Goal: Task Accomplishment & Management: Complete application form

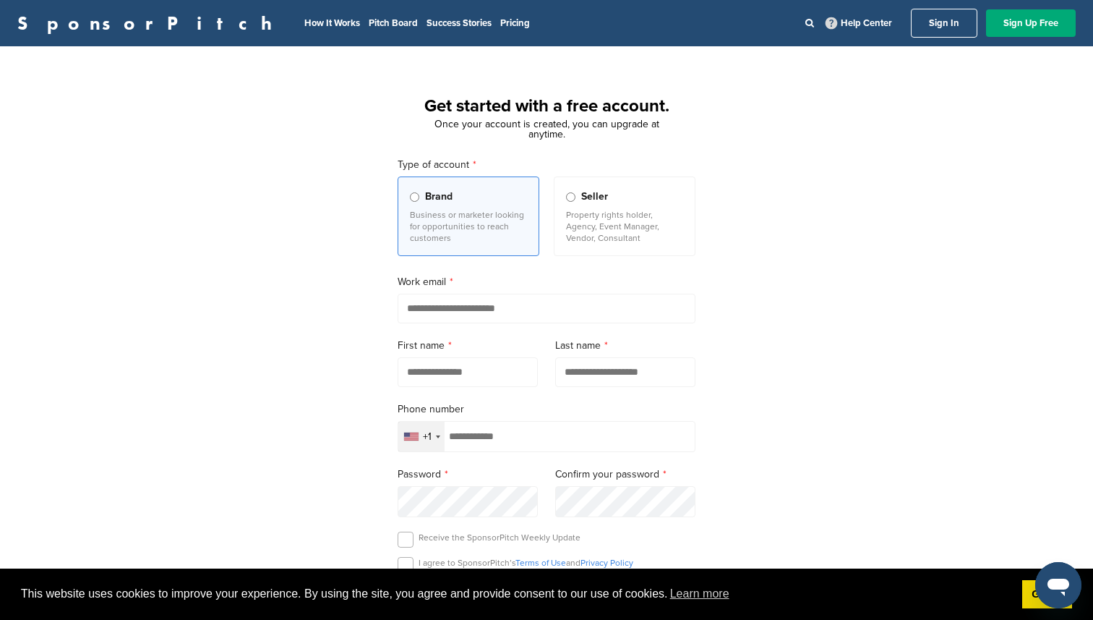
click at [432, 307] on input "email" at bounding box center [547, 309] width 298 height 30
type input "**********"
click at [464, 377] on input "text" at bounding box center [468, 372] width 140 height 30
type input "*****"
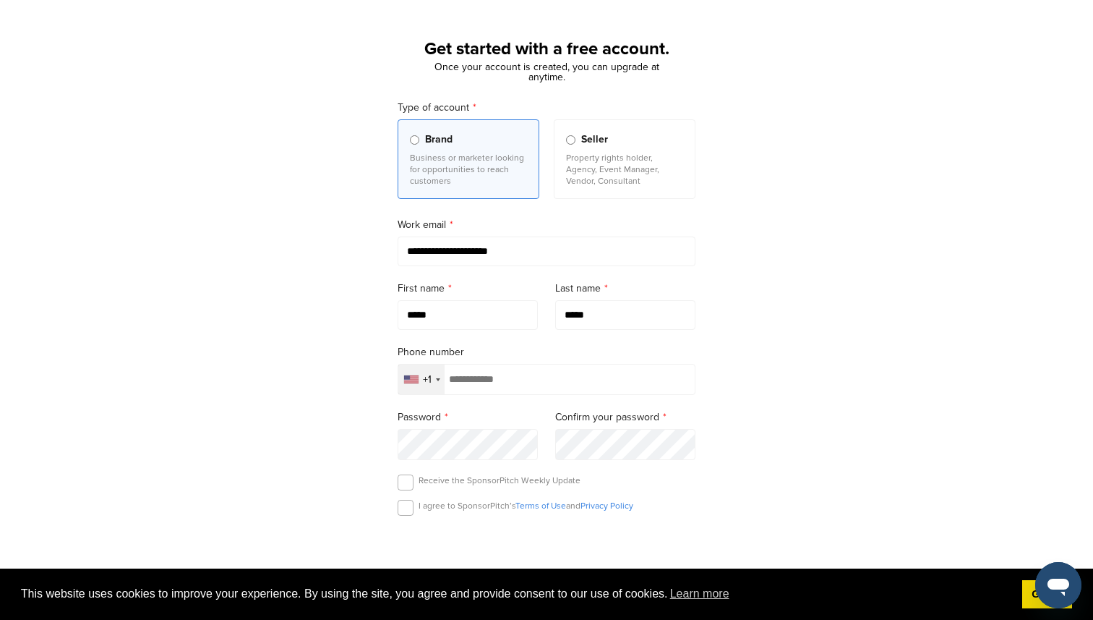
scroll to position [79, 0]
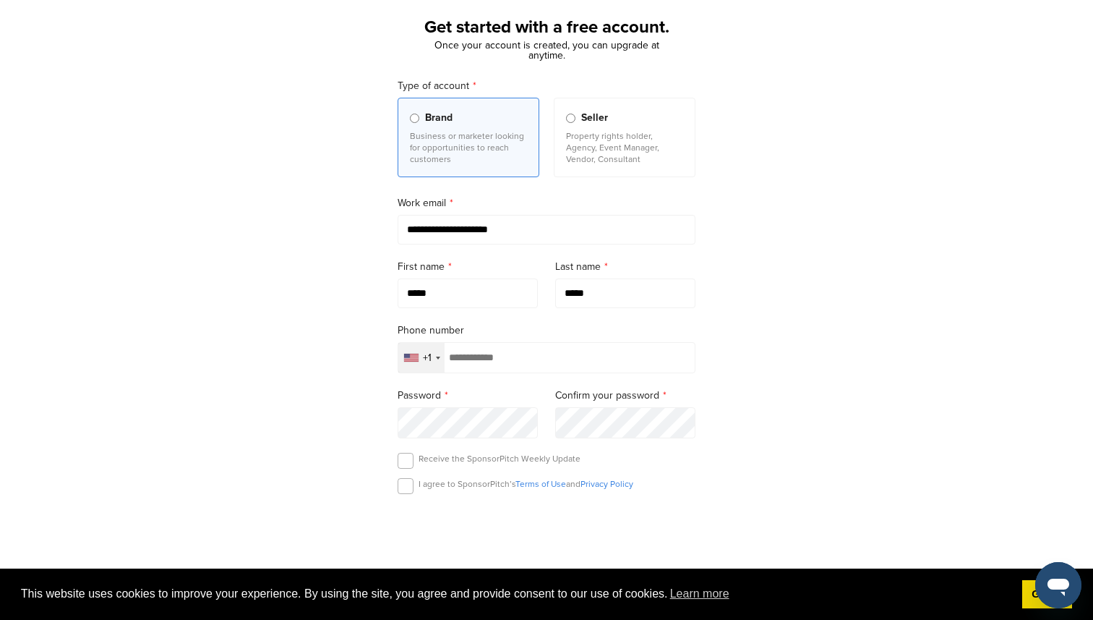
type input "*****"
click at [475, 367] on input "tel" at bounding box center [547, 357] width 298 height 31
type input "**********"
click at [401, 490] on label at bounding box center [406, 486] width 16 height 16
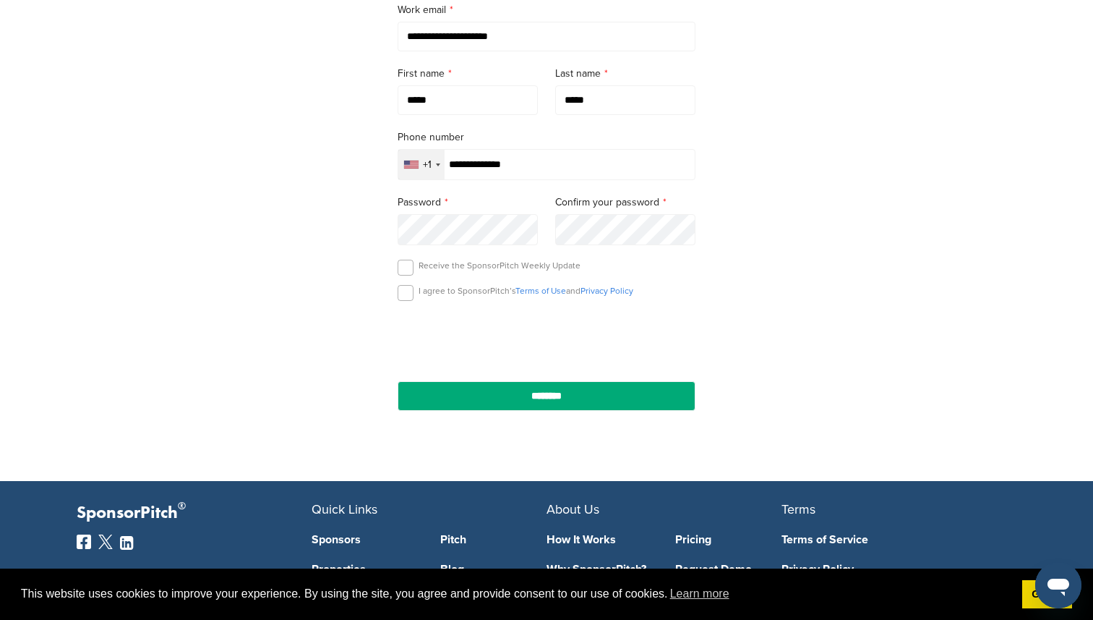
scroll to position [325, 0]
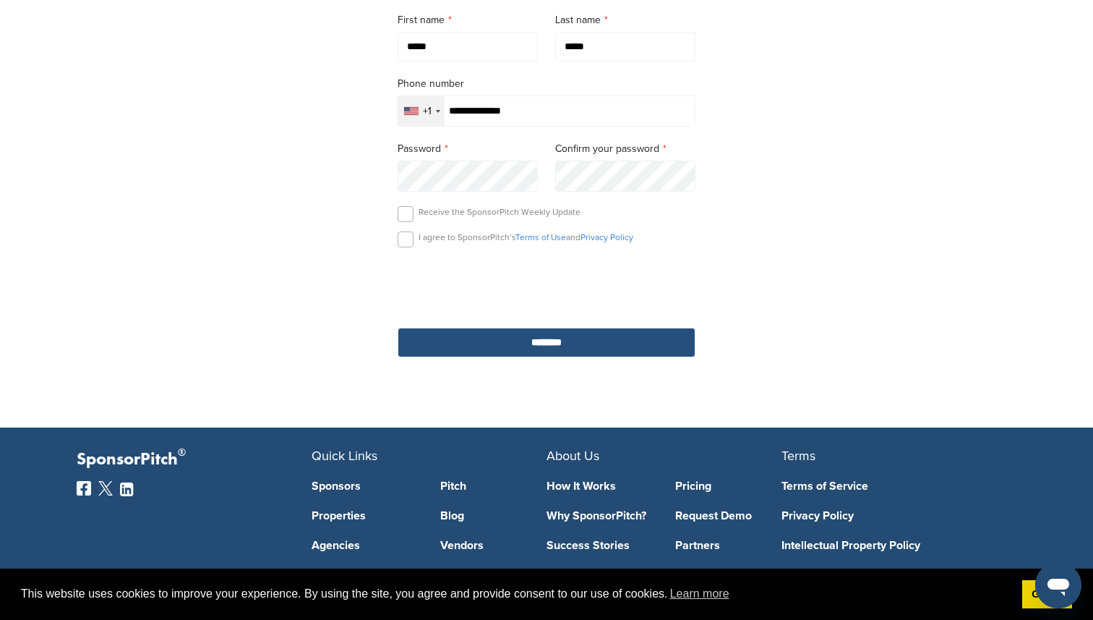
click at [472, 348] on input "********" at bounding box center [547, 343] width 298 height 30
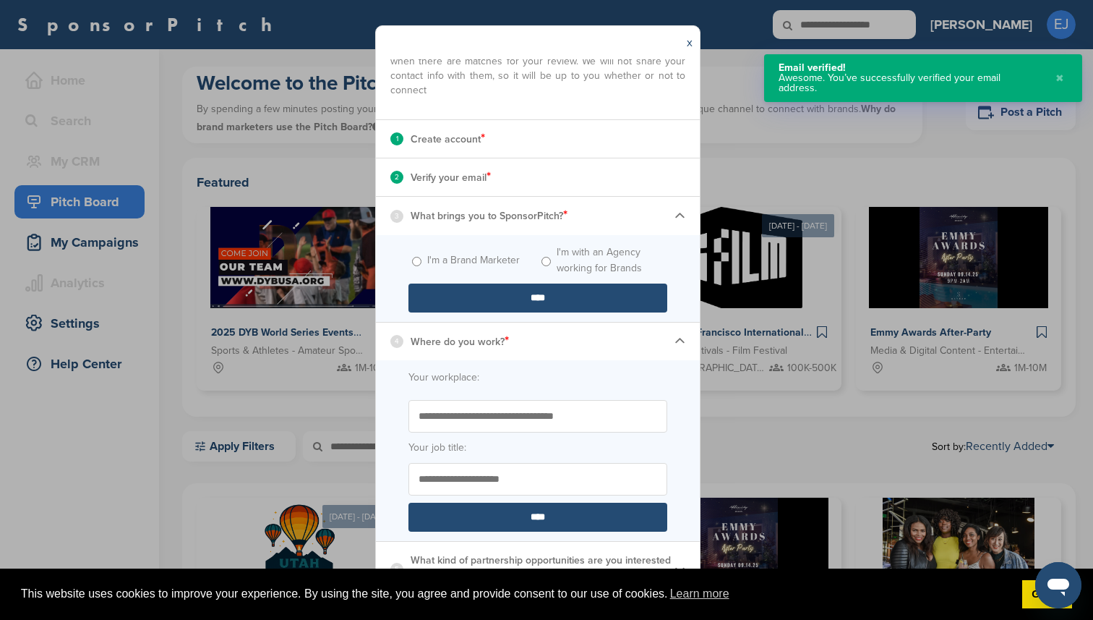
scroll to position [114, 0]
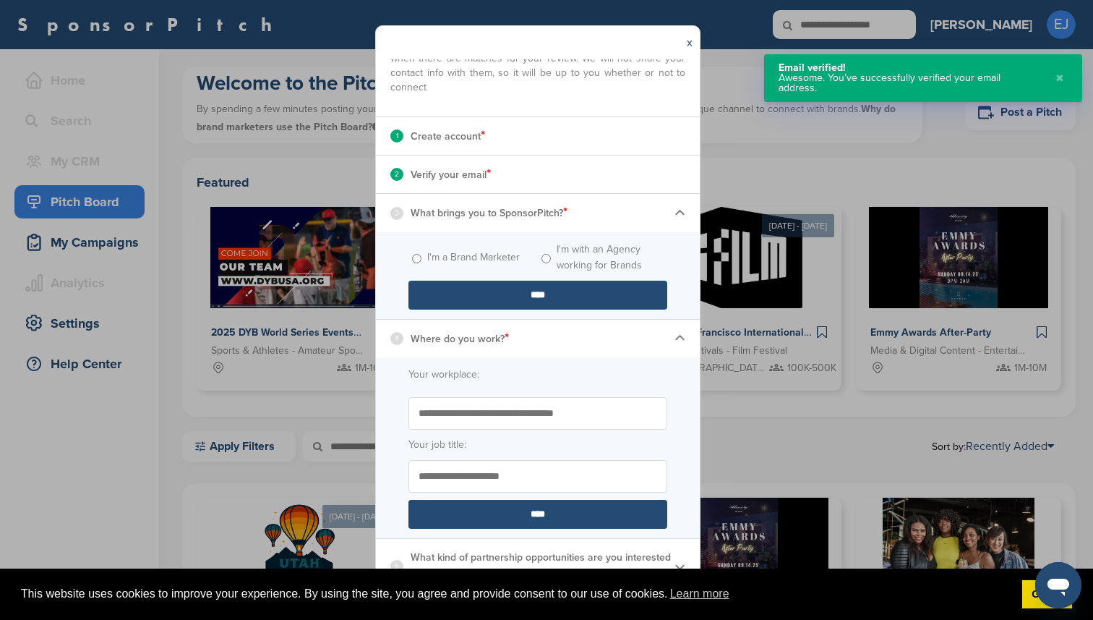
click at [448, 301] on input "****" at bounding box center [538, 295] width 259 height 29
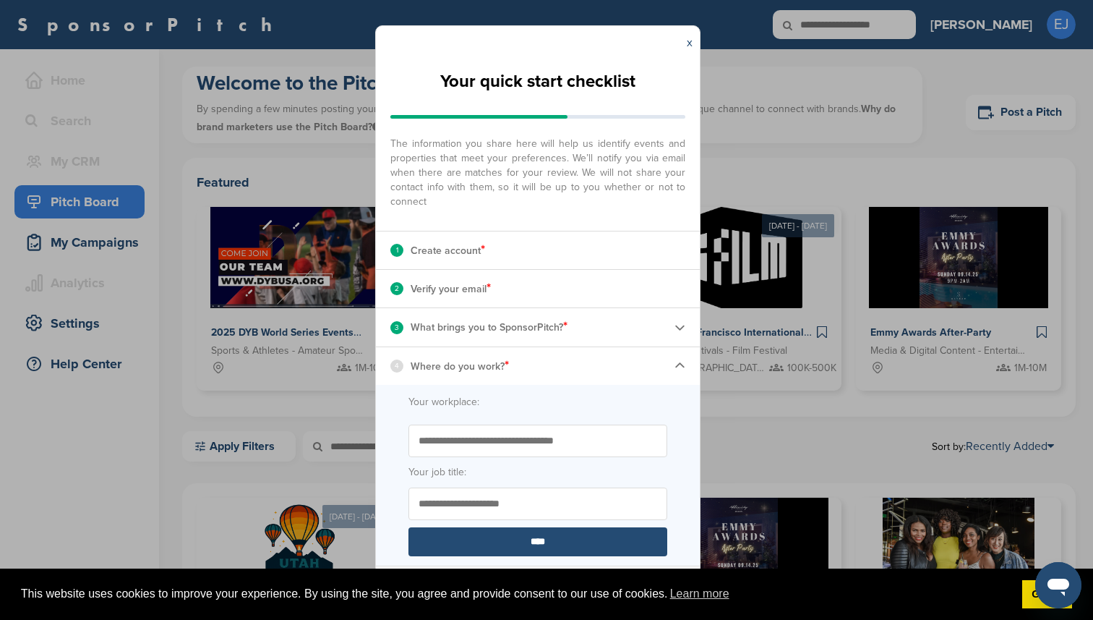
scroll to position [27, 0]
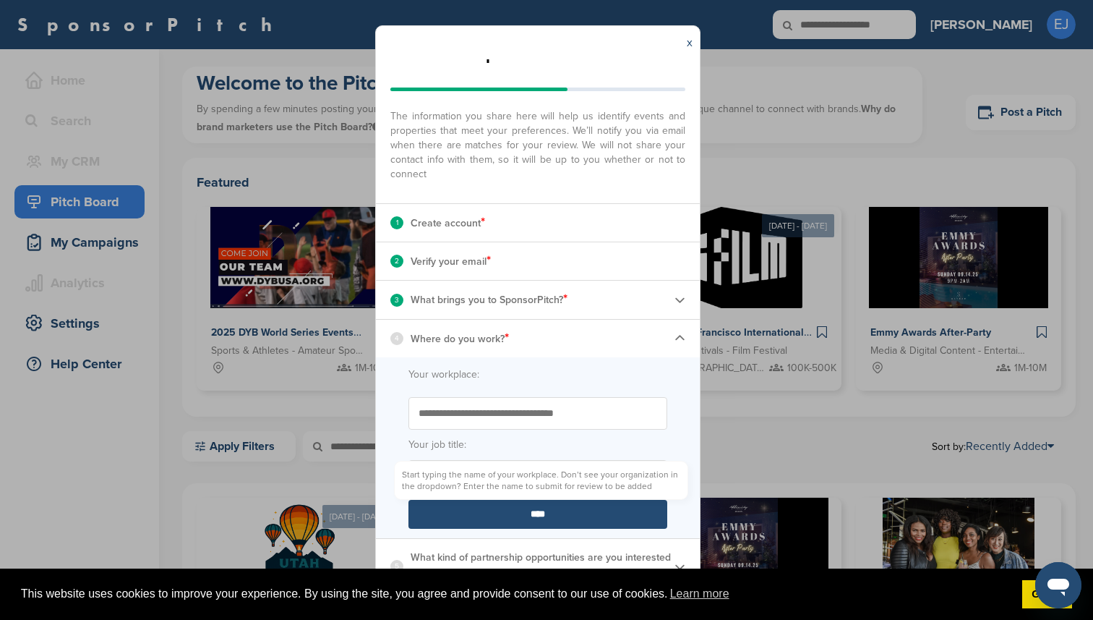
click at [457, 405] on input "Start typing the name of your workplace. Don’t see your organization in the dro…" at bounding box center [538, 413] width 259 height 33
type input "**********"
click at [474, 479] on input "Your job title:" at bounding box center [538, 476] width 259 height 33
type input "*******"
click at [493, 514] on input "****" at bounding box center [538, 514] width 259 height 29
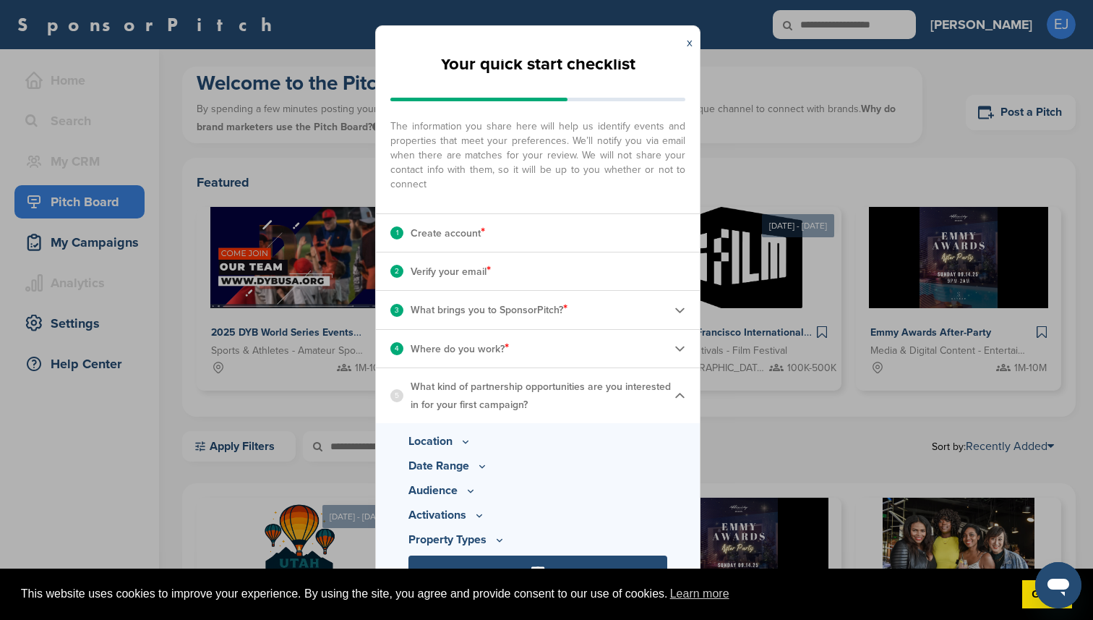
scroll to position [0, 0]
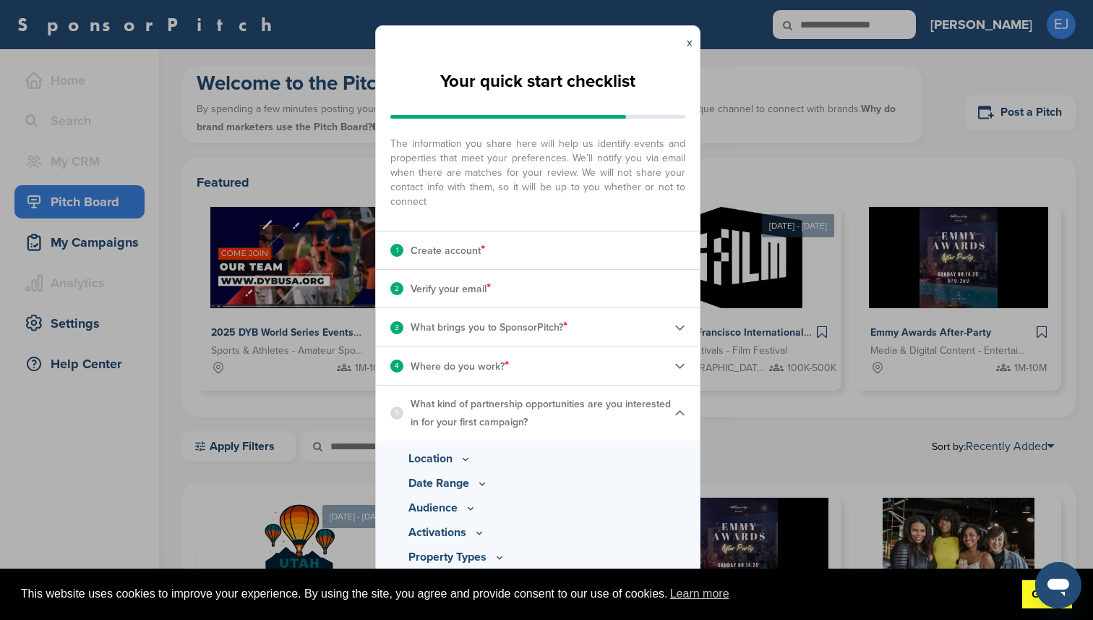
click at [1023, 594] on link "Got it!" at bounding box center [1047, 594] width 50 height 29
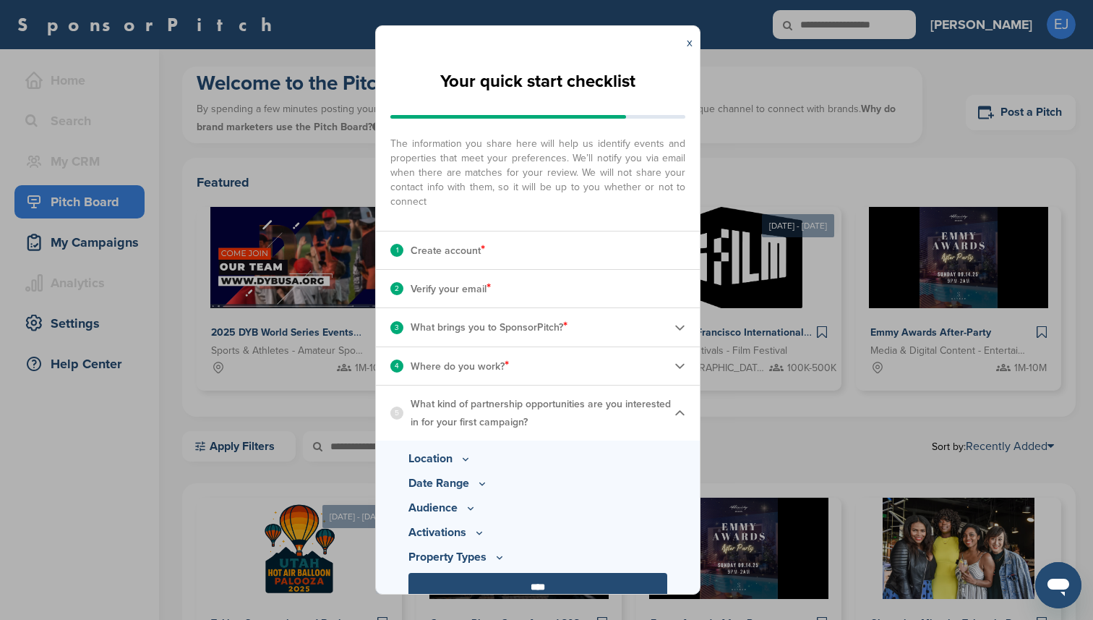
scroll to position [17, 0]
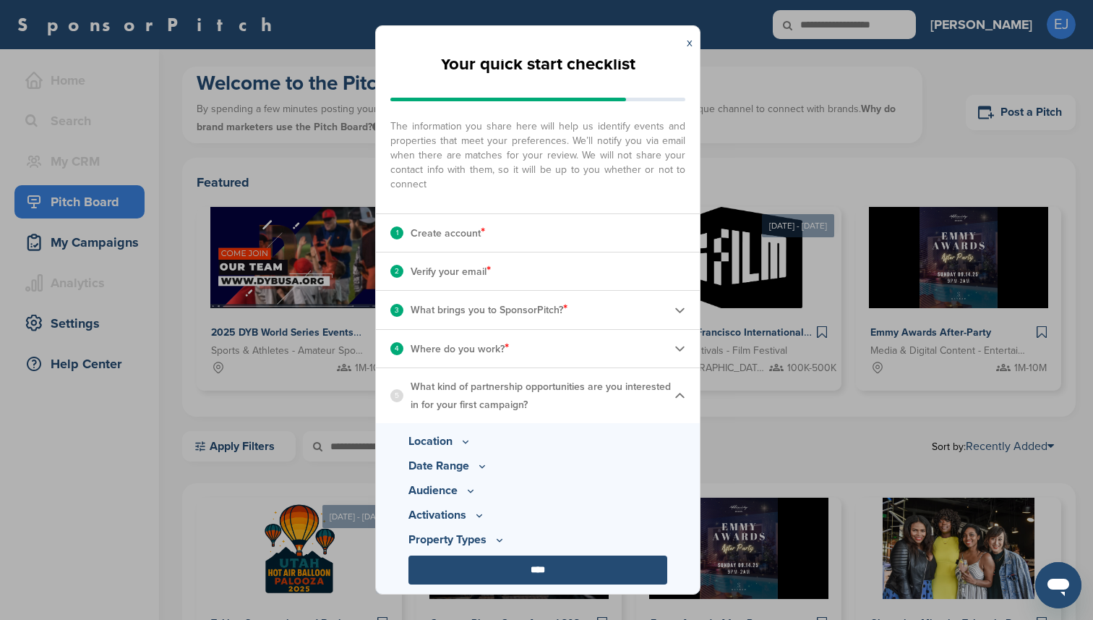
click at [449, 437] on p "Location" at bounding box center [538, 440] width 259 height 17
click at [463, 440] on icon at bounding box center [466, 441] width 12 height 12
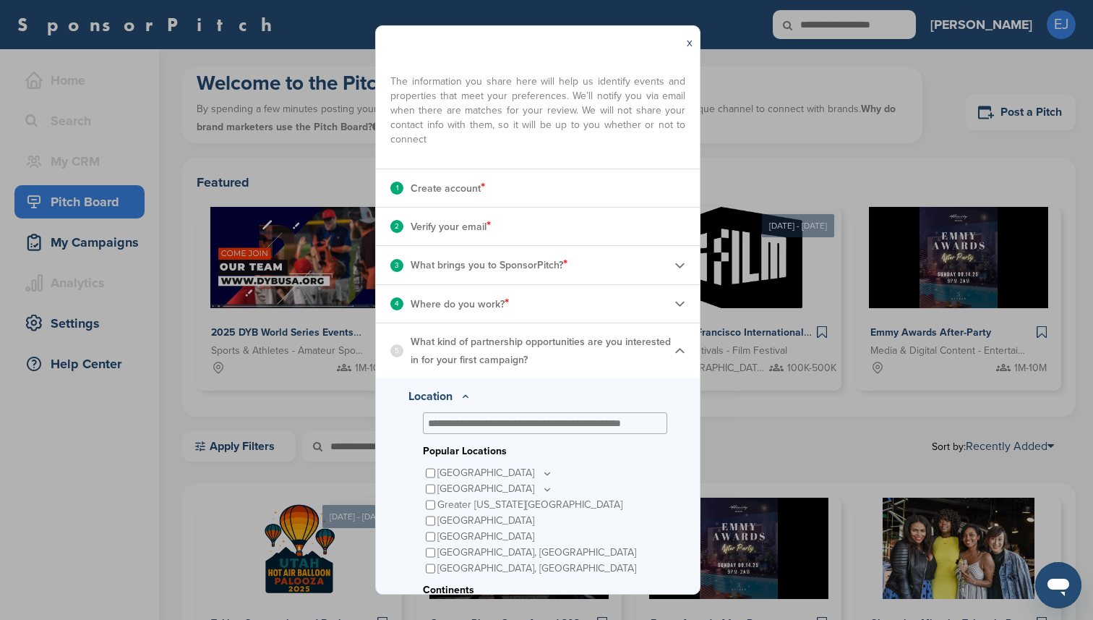
scroll to position [69, 0]
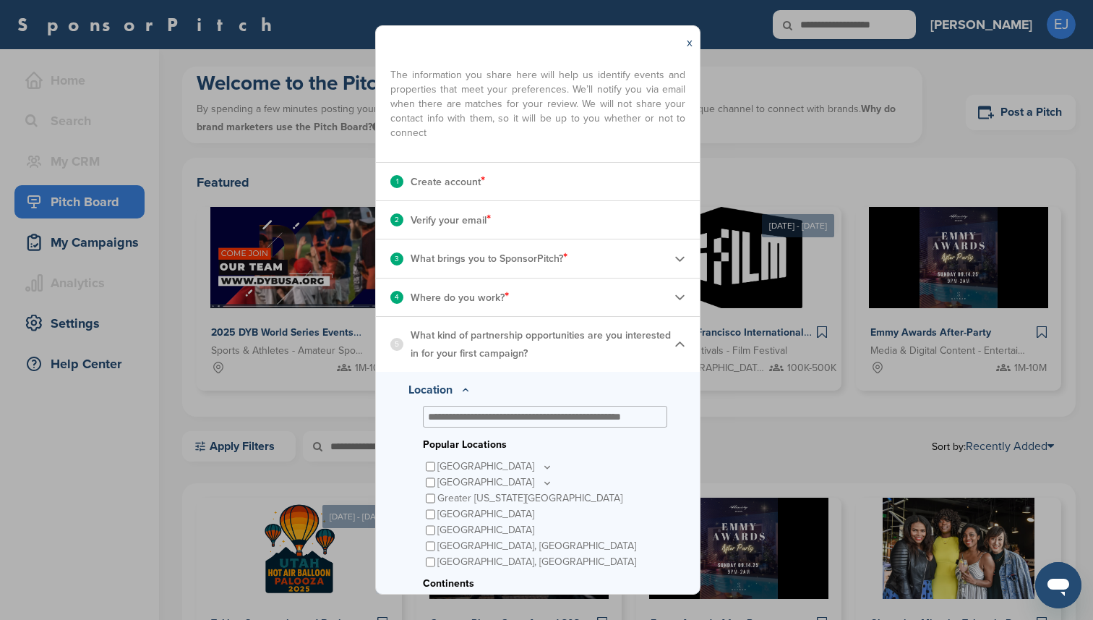
click at [453, 421] on input "text" at bounding box center [542, 416] width 228 height 13
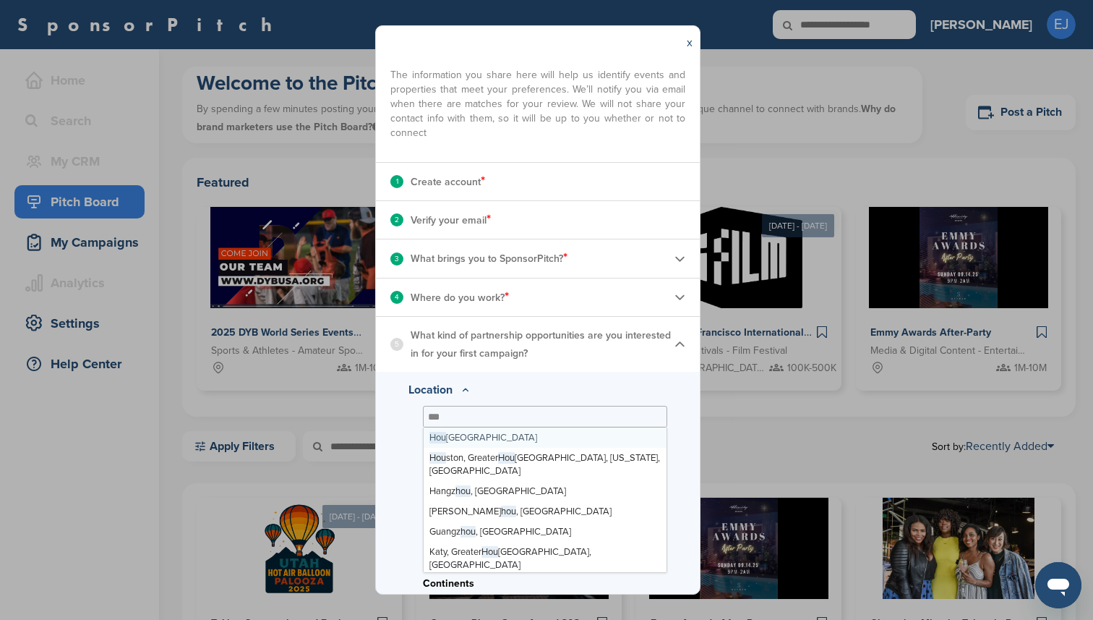
type input "****"
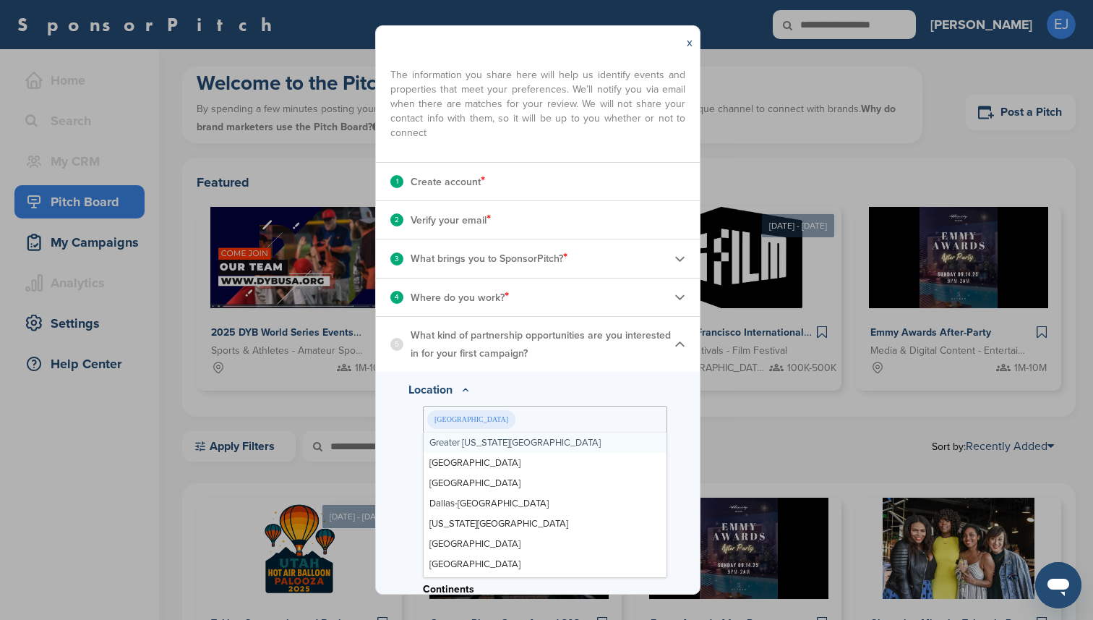
click at [409, 429] on div "Location Houston Metro Area Greater New York Metro Greater Los Angeles Area Chi…" at bounding box center [538, 532] width 259 height 302
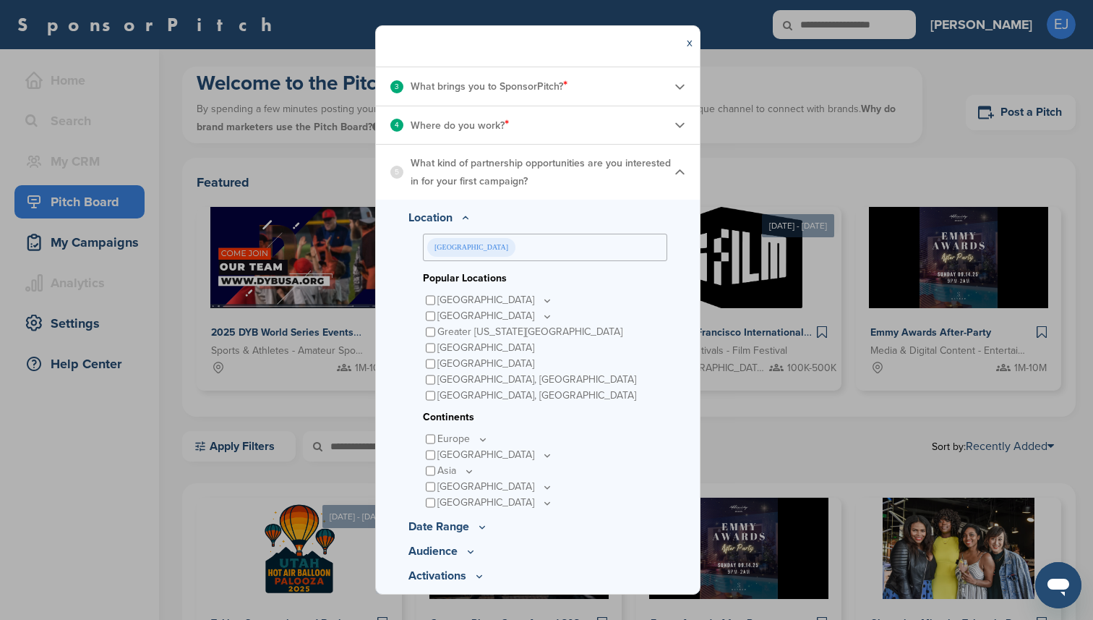
scroll to position [301, 0]
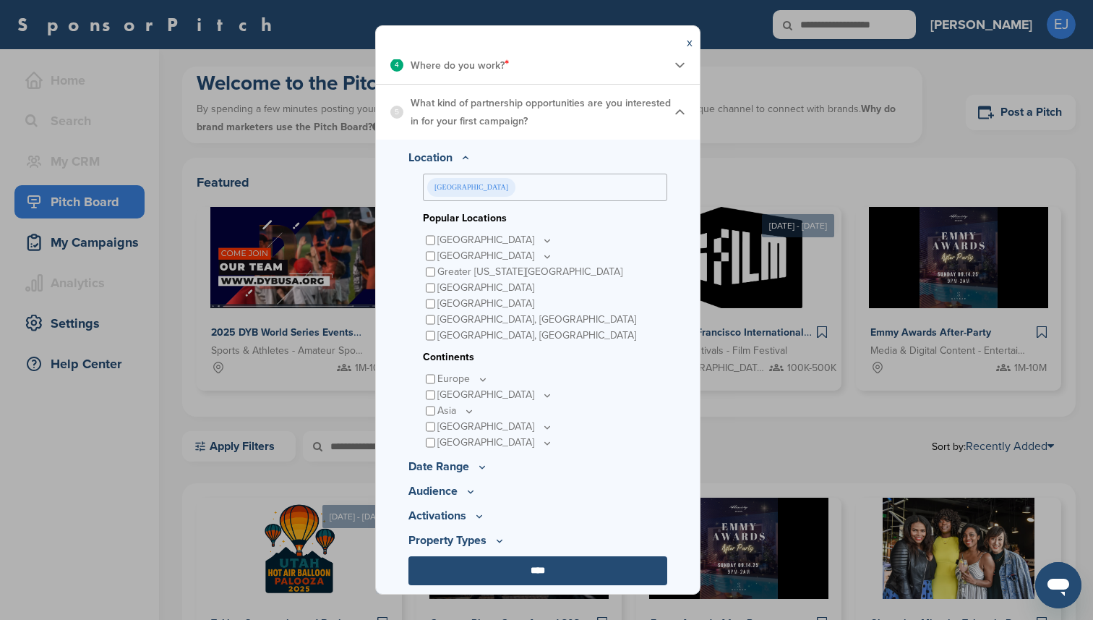
click at [545, 442] on icon at bounding box center [547, 443] width 5 height 2
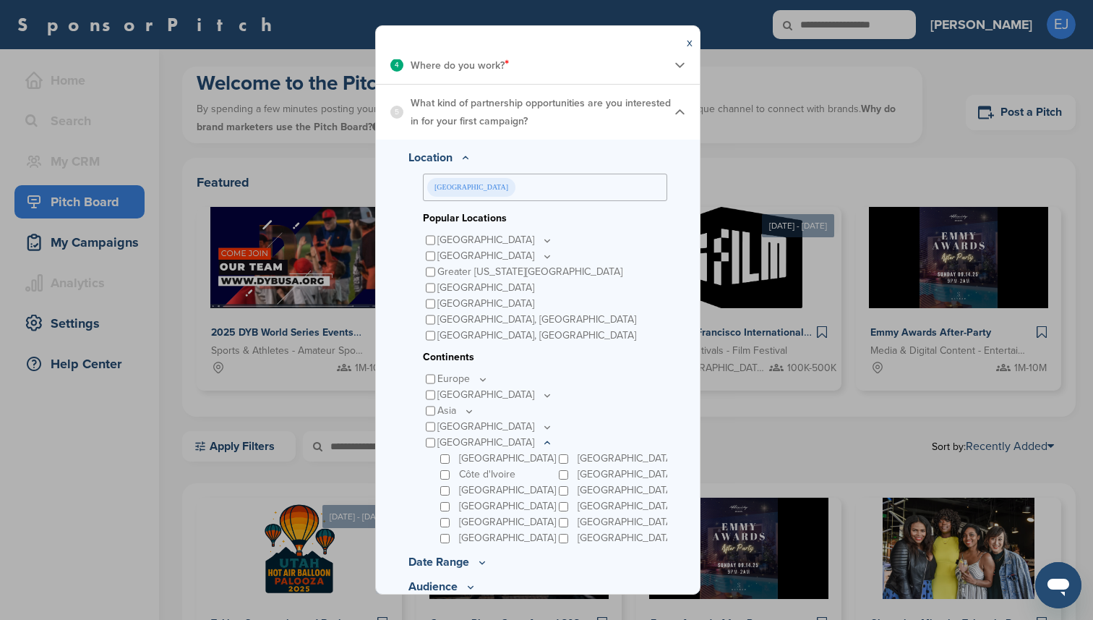
click at [542, 441] on icon at bounding box center [548, 443] width 12 height 12
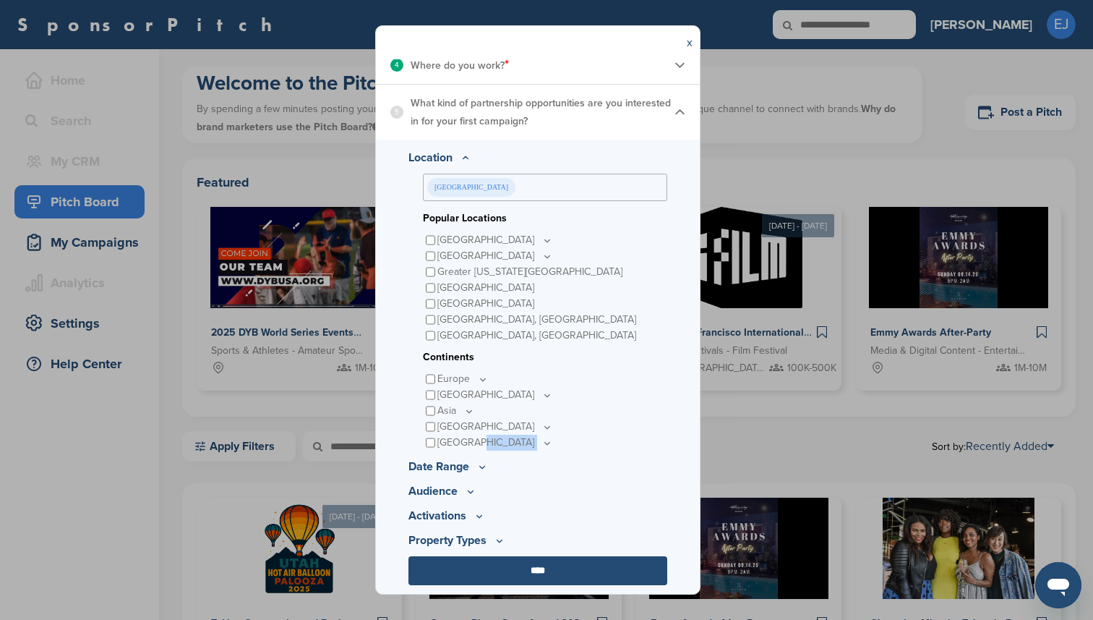
click at [545, 442] on icon at bounding box center [547, 443] width 5 height 2
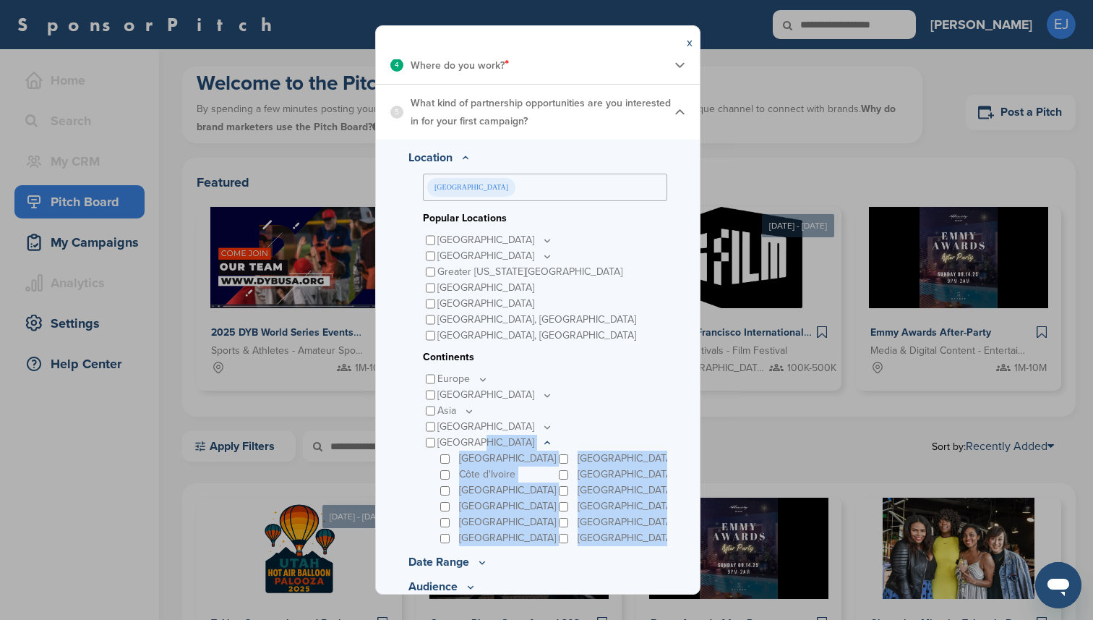
click at [542, 441] on icon at bounding box center [548, 443] width 12 height 12
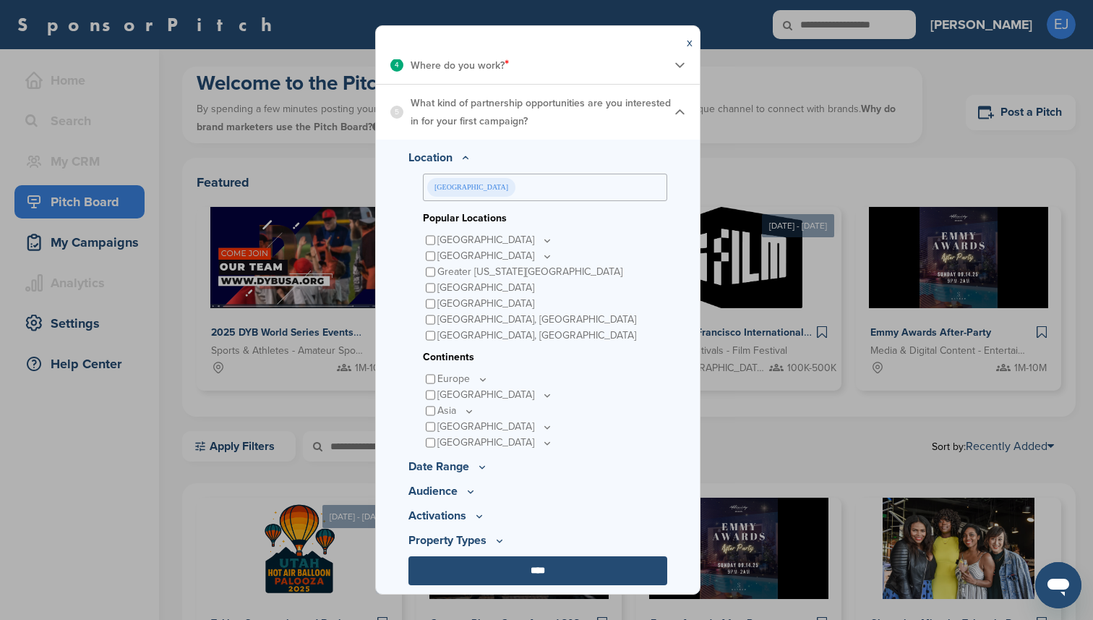
click at [412, 373] on div "Location Houston Metro Area Greater New York Metro Greater Los Angeles Area Chi…" at bounding box center [538, 300] width 259 height 302
click at [468, 466] on p "Date Range" at bounding box center [538, 466] width 259 height 17
click at [482, 467] on icon at bounding box center [482, 467] width 12 height 12
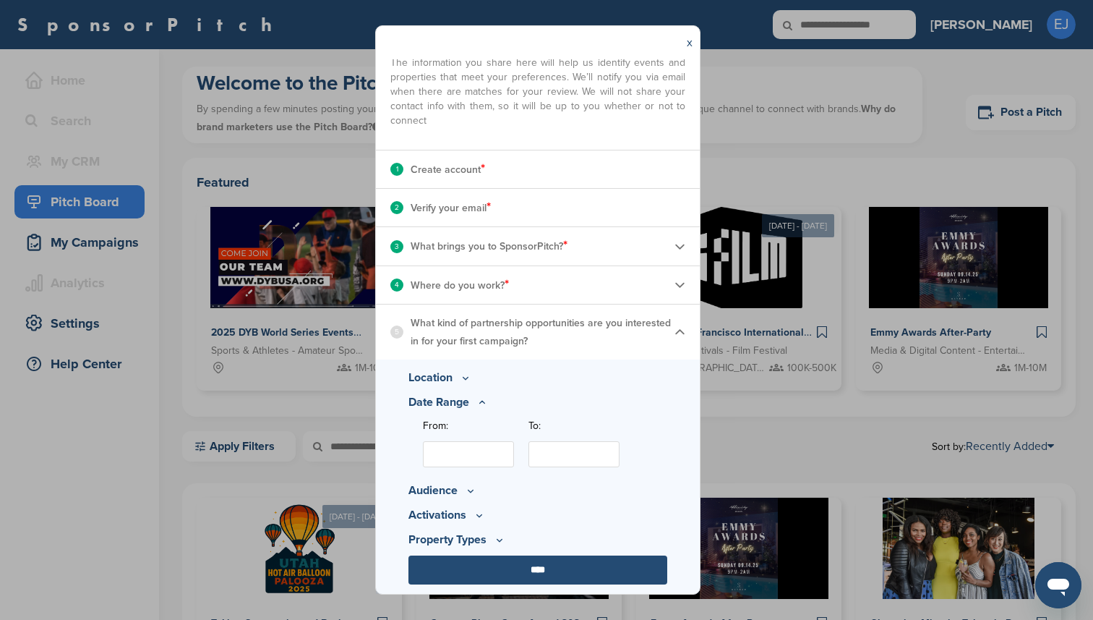
scroll to position [82, 0]
click at [472, 449] on input "From:" at bounding box center [468, 454] width 91 height 26
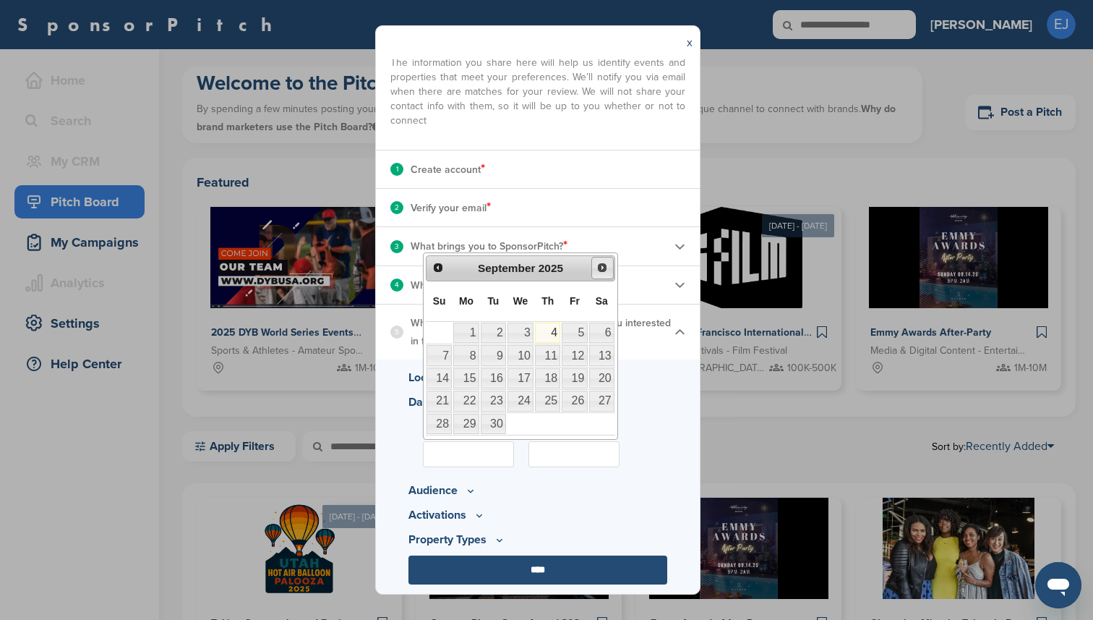
click at [599, 264] on span "Next" at bounding box center [603, 268] width 12 height 12
click at [472, 422] on link "27" at bounding box center [465, 424] width 25 height 20
type input "**********"
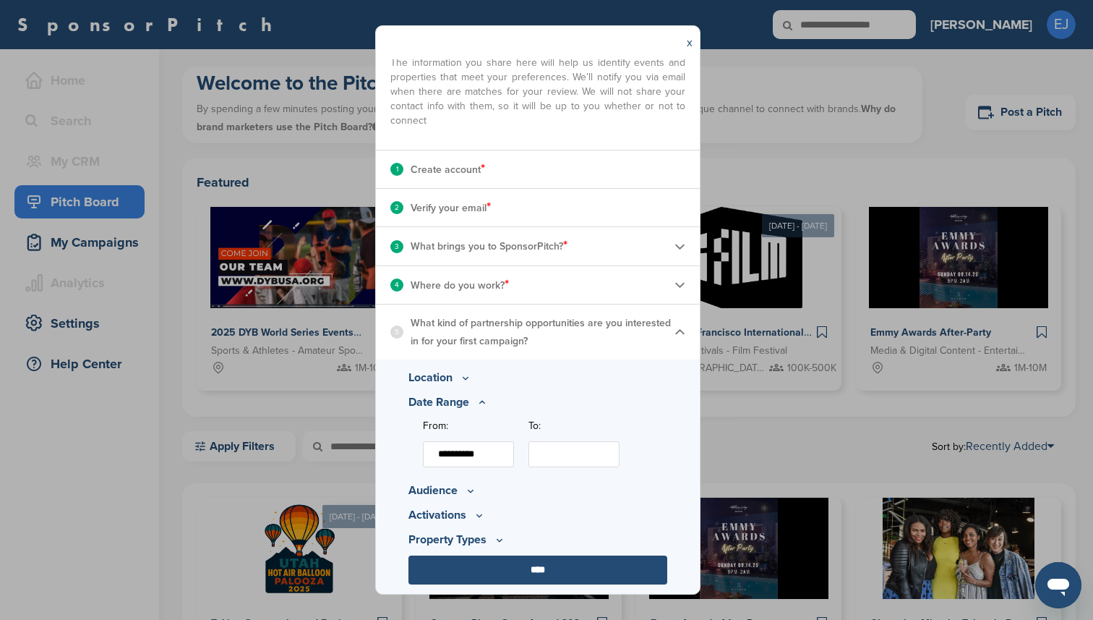
click at [549, 449] on input "To:" at bounding box center [574, 454] width 91 height 26
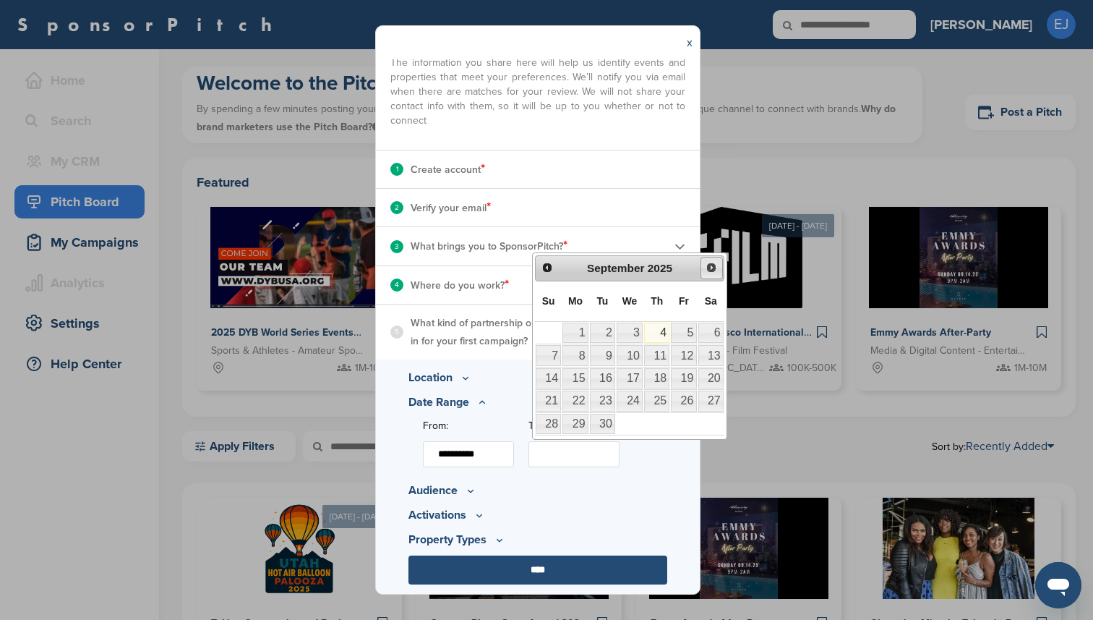
click at [713, 268] on span "Next" at bounding box center [712, 268] width 12 height 12
click at [685, 422] on link "31" at bounding box center [683, 424] width 25 height 20
type input "**********"
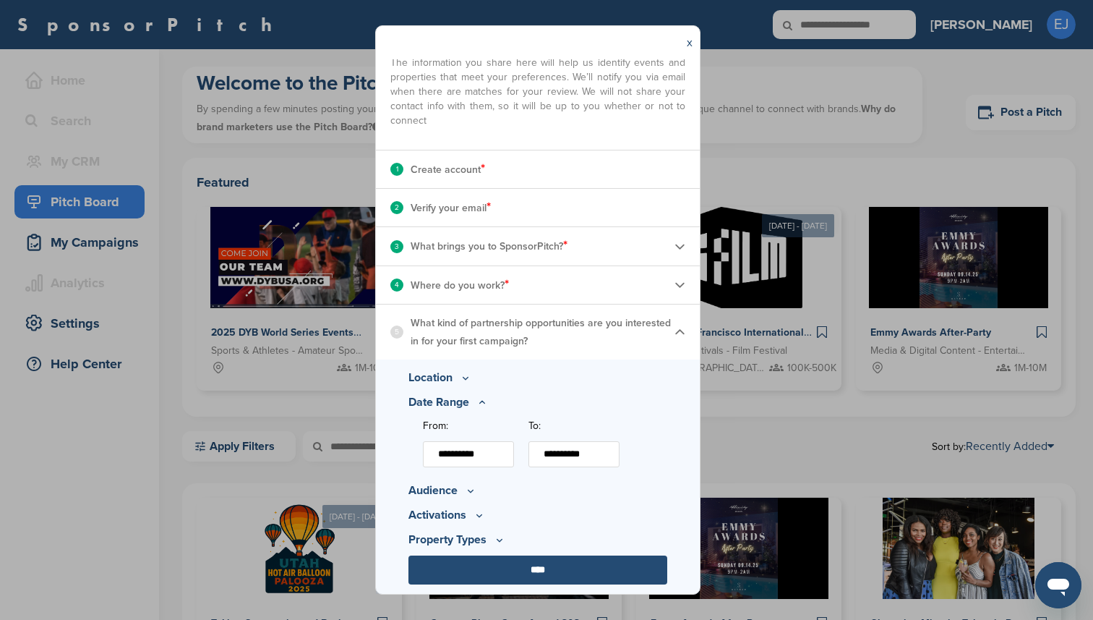
click at [471, 491] on icon at bounding box center [471, 490] width 5 height 2
click at [509, 443] on icon at bounding box center [507, 443] width 12 height 12
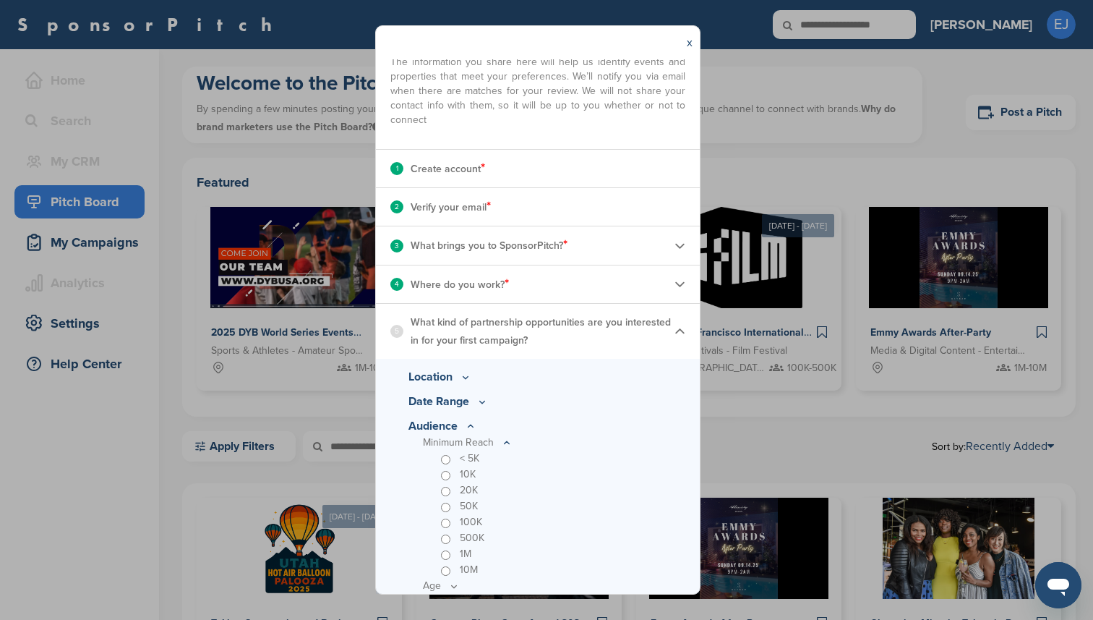
click at [543, 499] on div "50K" at bounding box center [552, 506] width 230 height 16
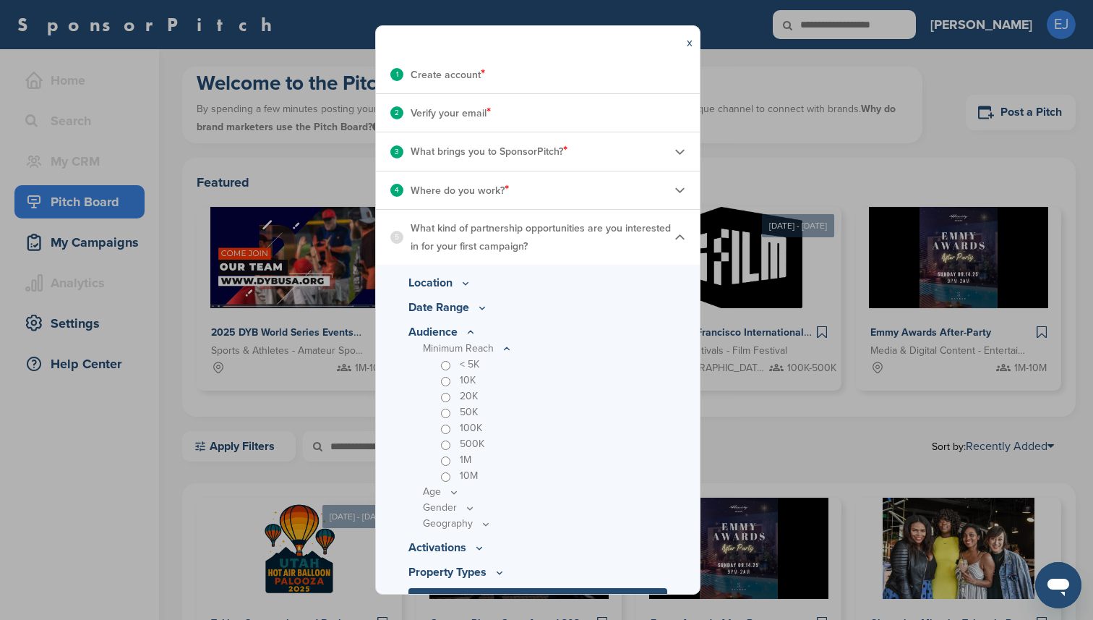
scroll to position [208, 0]
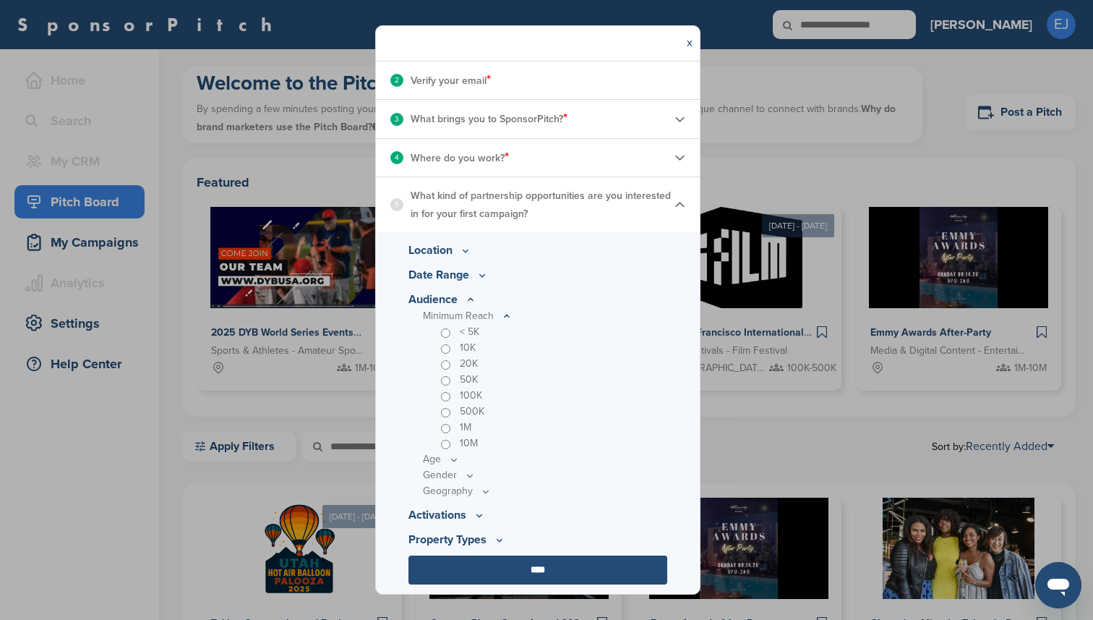
click at [453, 459] on icon at bounding box center [454, 459] width 5 height 2
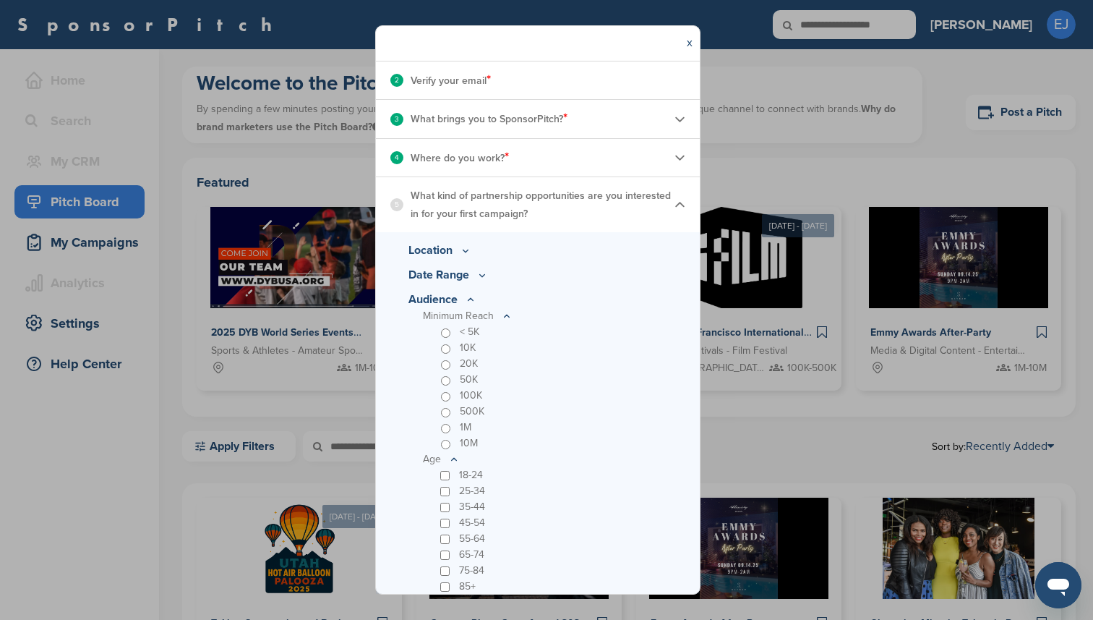
scroll to position [335, 0]
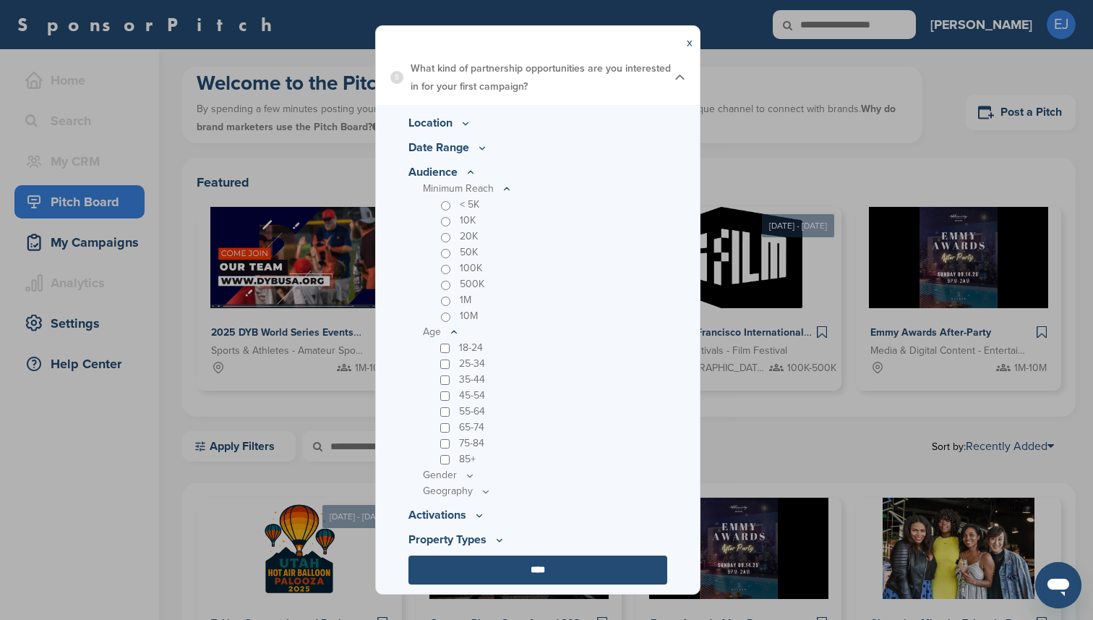
click at [470, 469] on icon at bounding box center [470, 475] width 12 height 12
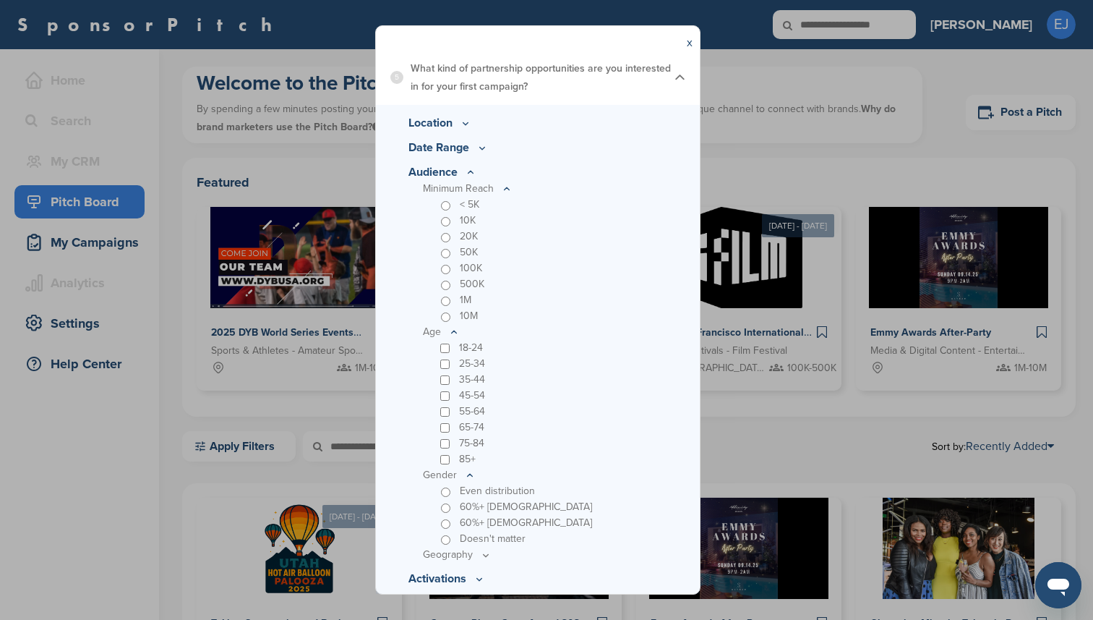
click at [557, 469] on p "Gender" at bounding box center [545, 475] width 244 height 16
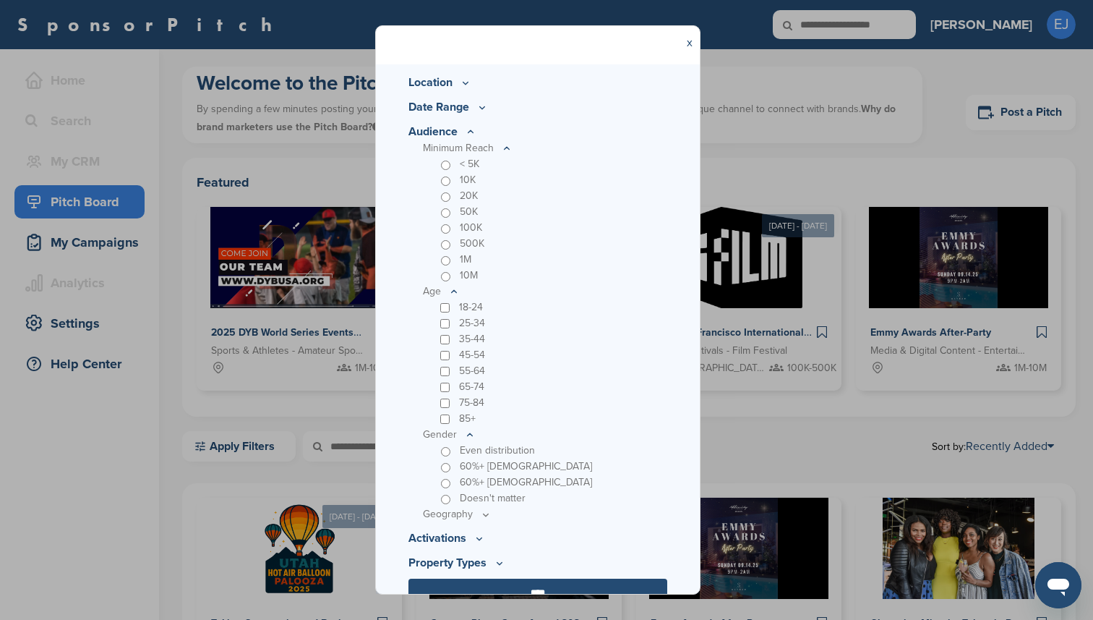
scroll to position [399, 0]
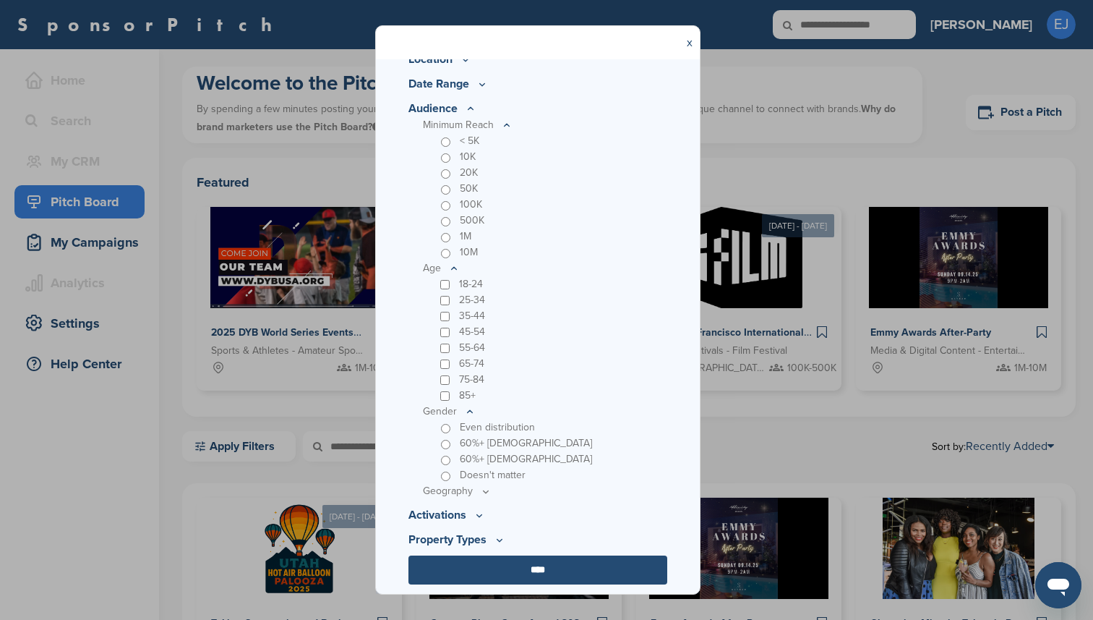
click at [471, 516] on p "Activations" at bounding box center [538, 514] width 259 height 17
click at [478, 514] on icon at bounding box center [479, 515] width 5 height 2
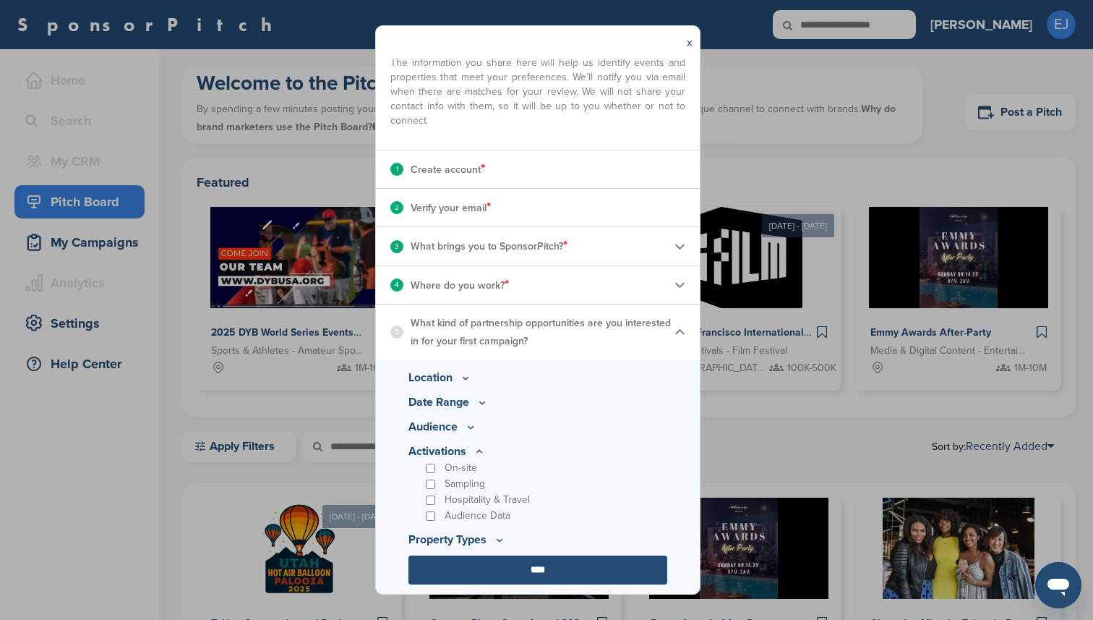
click at [473, 426] on icon at bounding box center [471, 427] width 5 height 2
click at [485, 489] on icon at bounding box center [486, 491] width 12 height 12
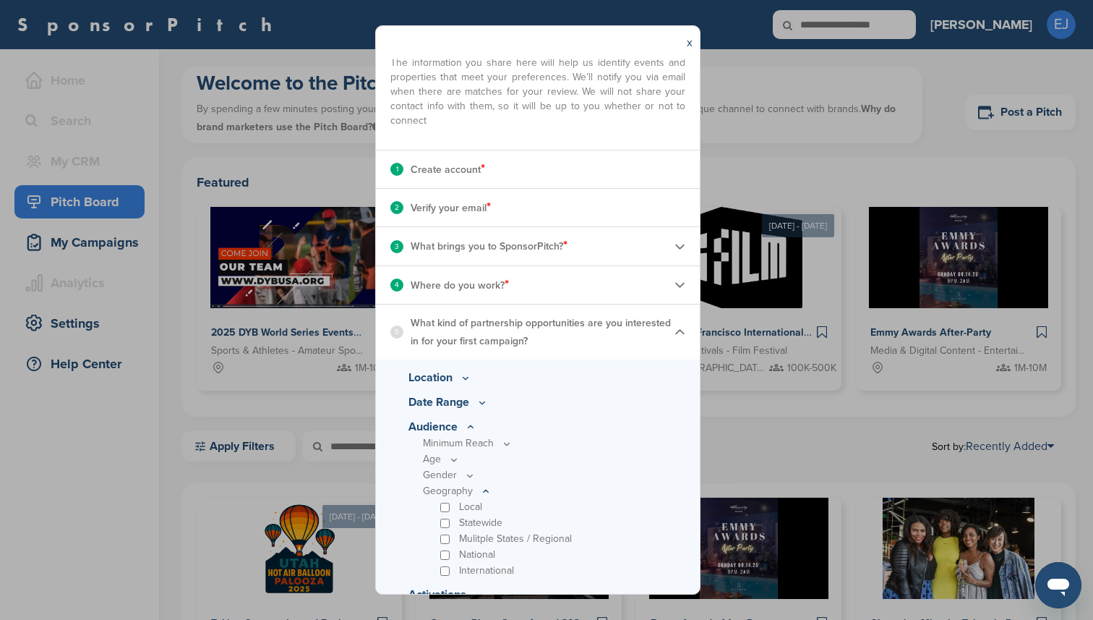
scroll to position [161, 0]
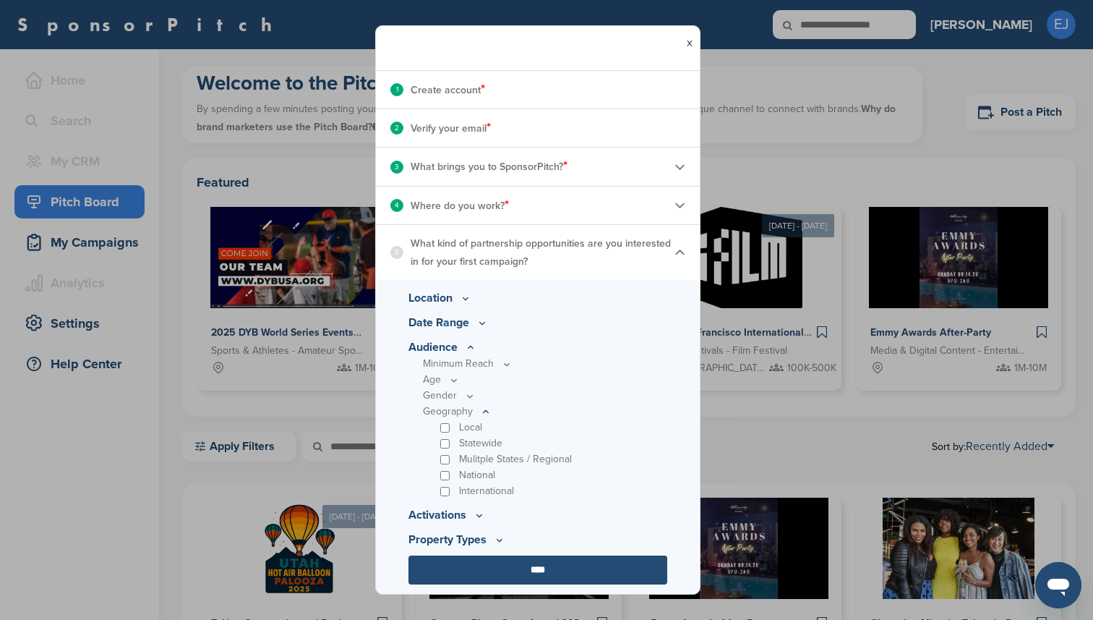
click at [476, 510] on icon at bounding box center [480, 515] width 12 height 12
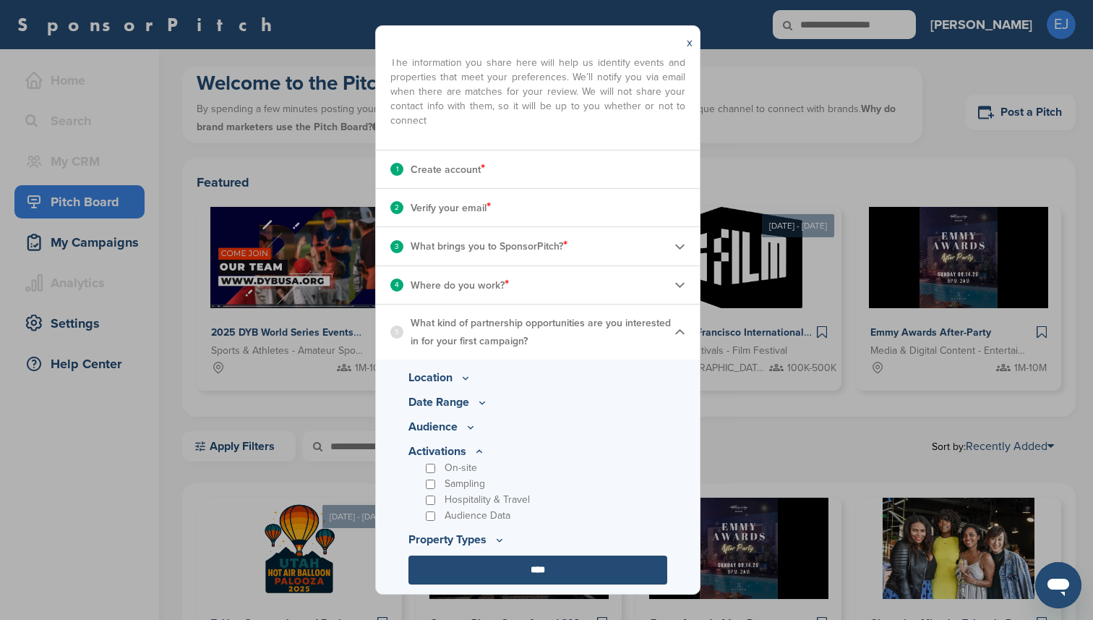
click at [498, 539] on icon at bounding box center [499, 540] width 5 height 2
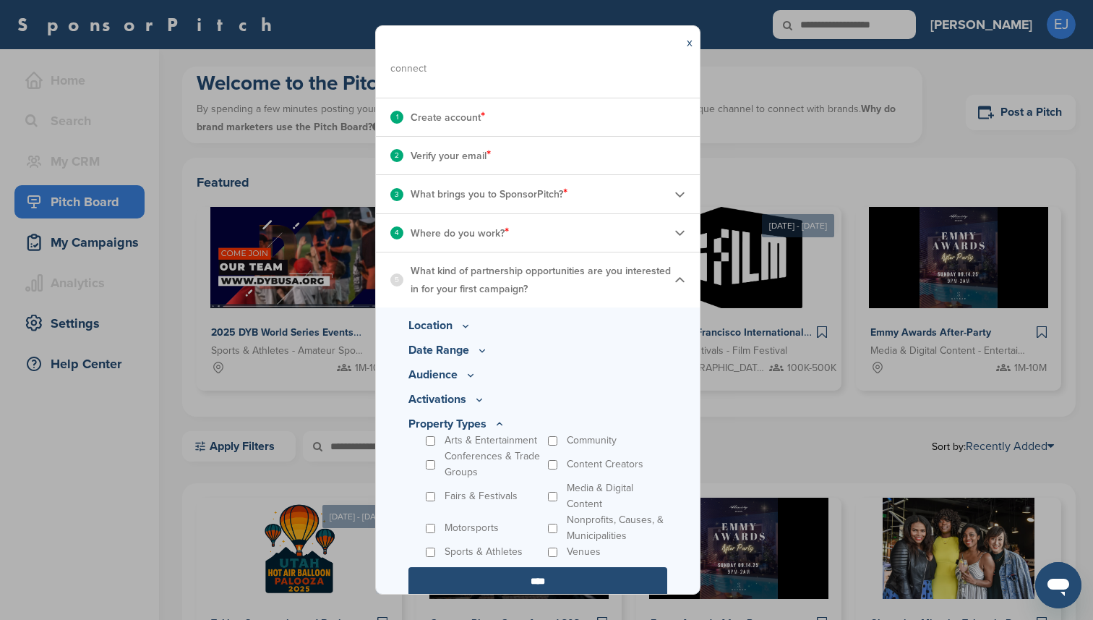
scroll to position [145, 0]
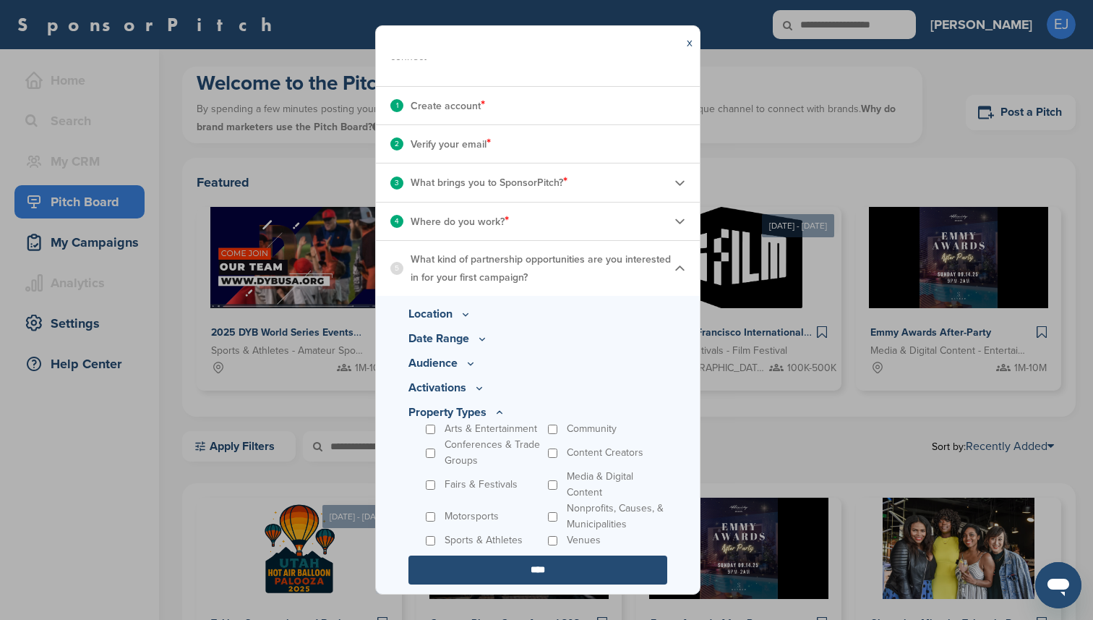
click at [527, 568] on input "****" at bounding box center [538, 569] width 259 height 29
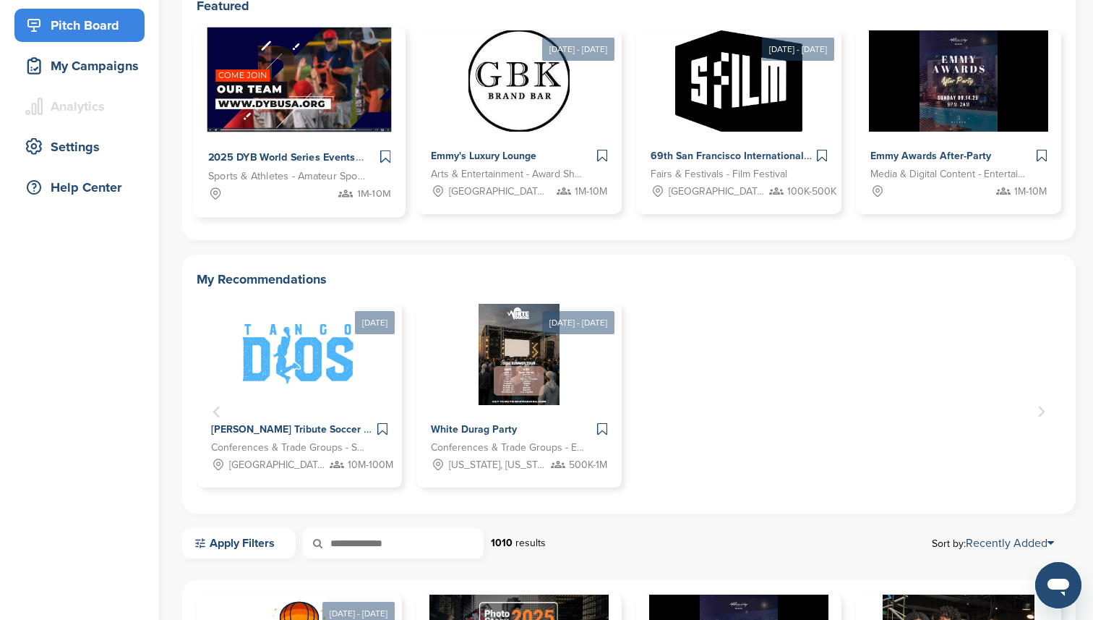
scroll to position [174, 0]
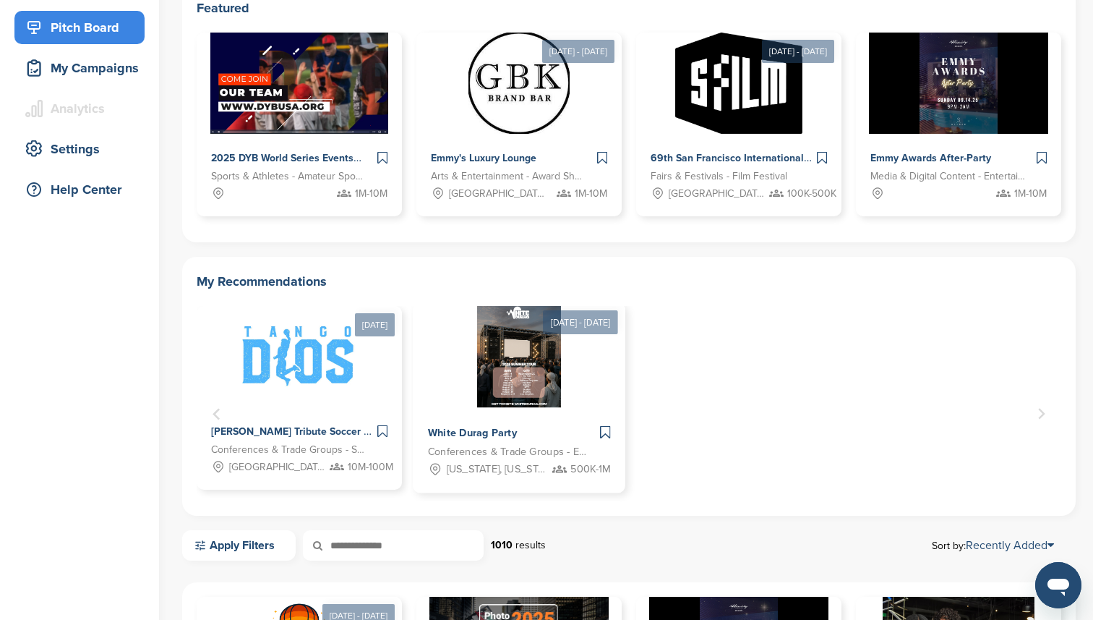
click at [507, 373] on img "2 of 2" at bounding box center [518, 355] width 83 height 105
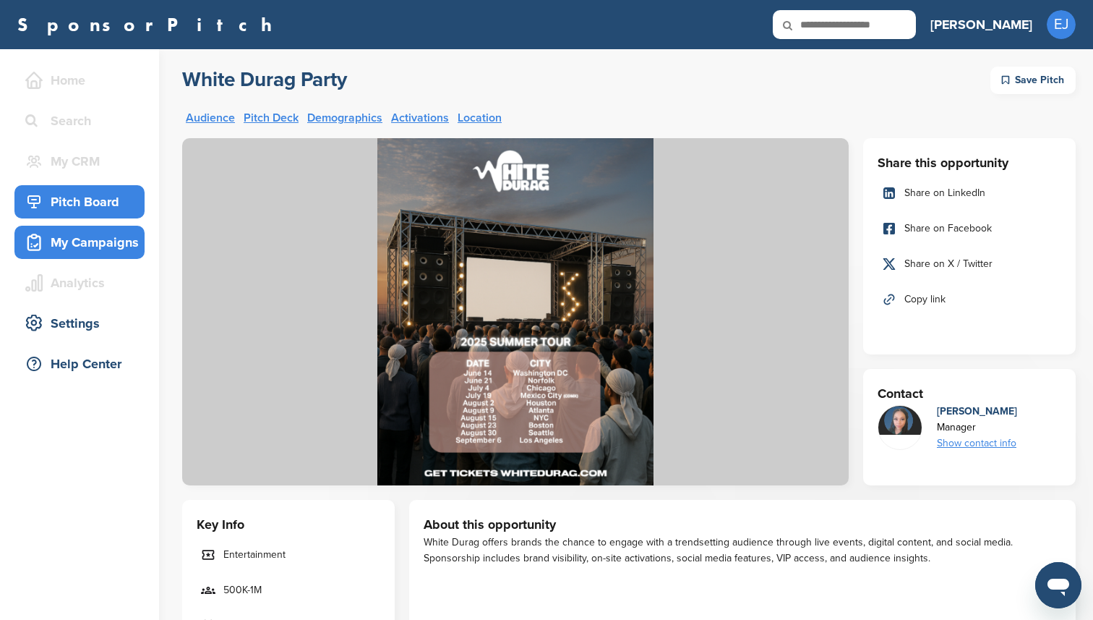
click at [106, 234] on div "My Campaigns" at bounding box center [83, 242] width 123 height 26
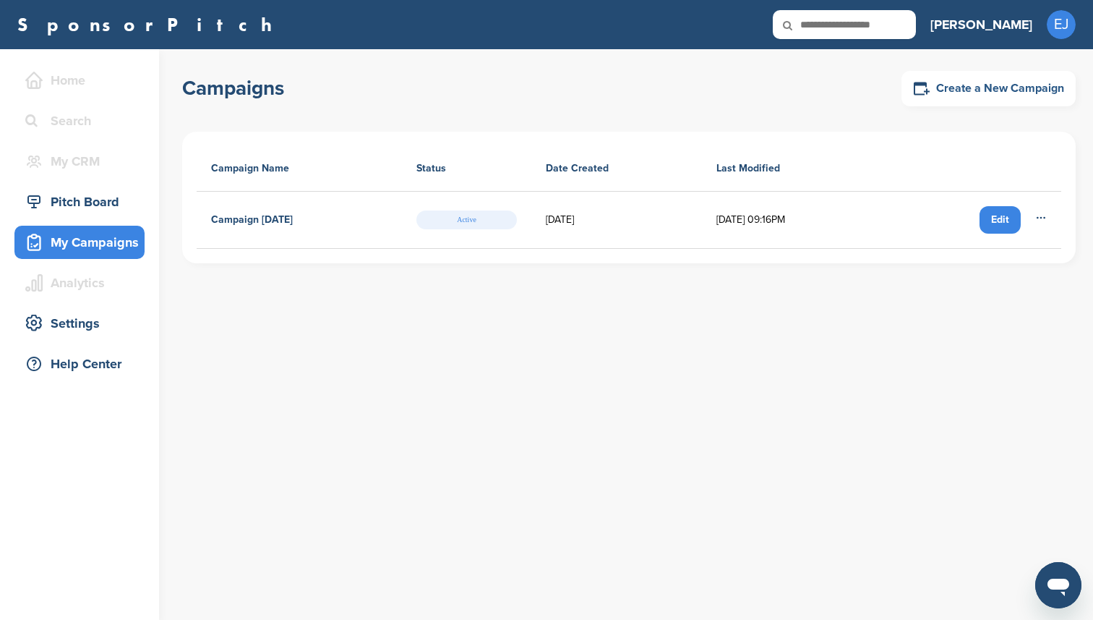
click at [959, 93] on link "Create a New Campaign" at bounding box center [989, 88] width 174 height 35
click at [61, 210] on div "Pitch Board" at bounding box center [83, 202] width 123 height 26
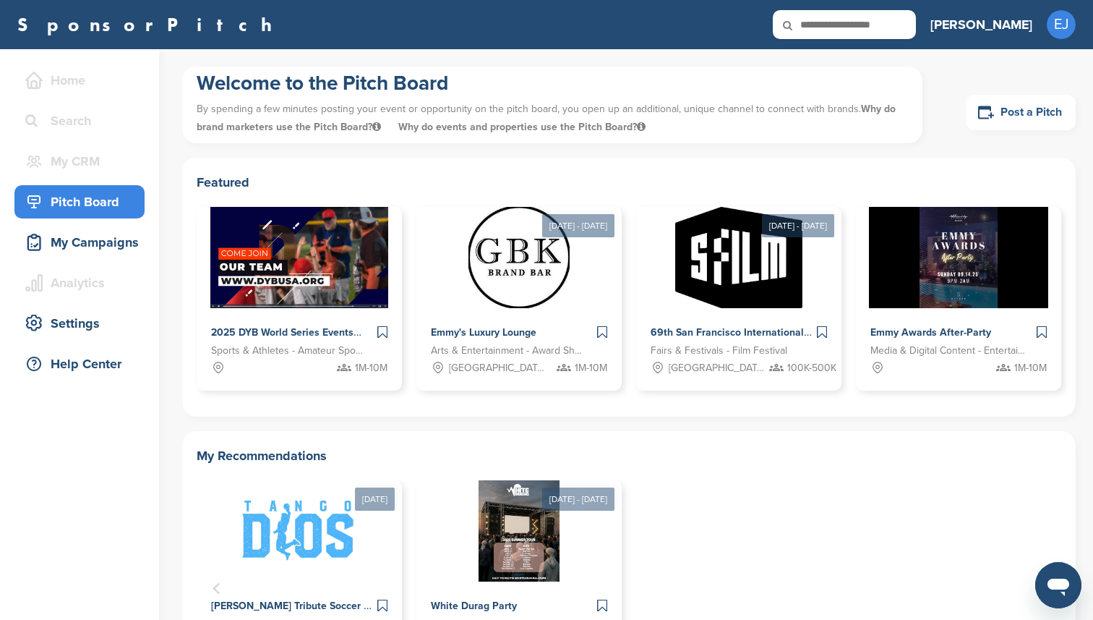
click at [984, 122] on link "Post a Pitch" at bounding box center [1021, 112] width 110 height 35
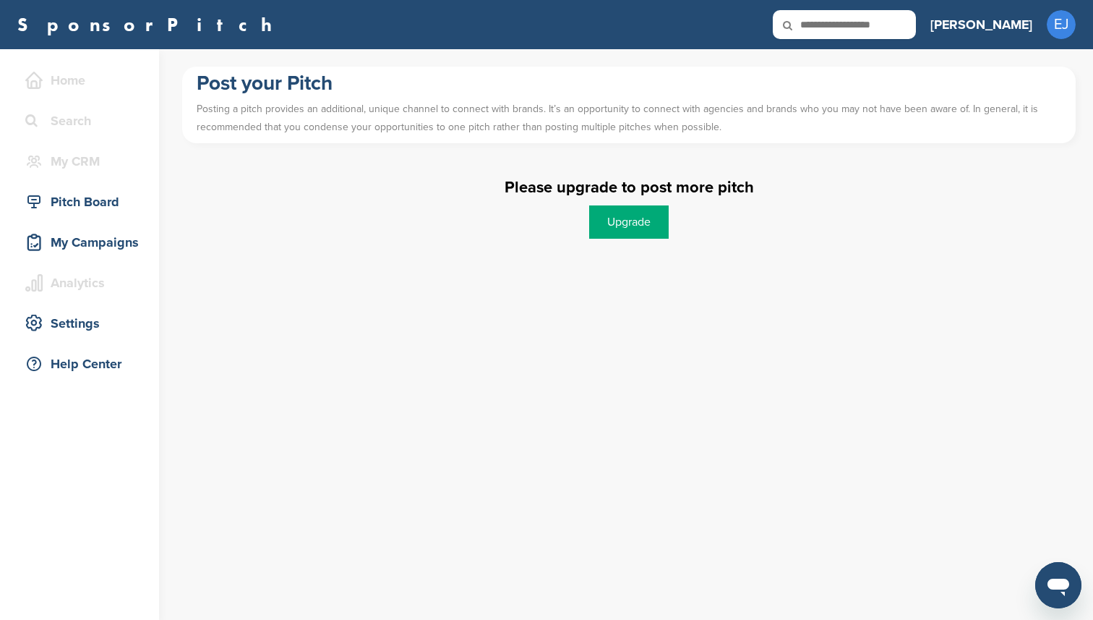
click at [623, 215] on link "Upgrade" at bounding box center [629, 221] width 80 height 33
click at [80, 236] on div "My Campaigns" at bounding box center [83, 242] width 123 height 26
